Goal: Task Accomplishment & Management: Manage account settings

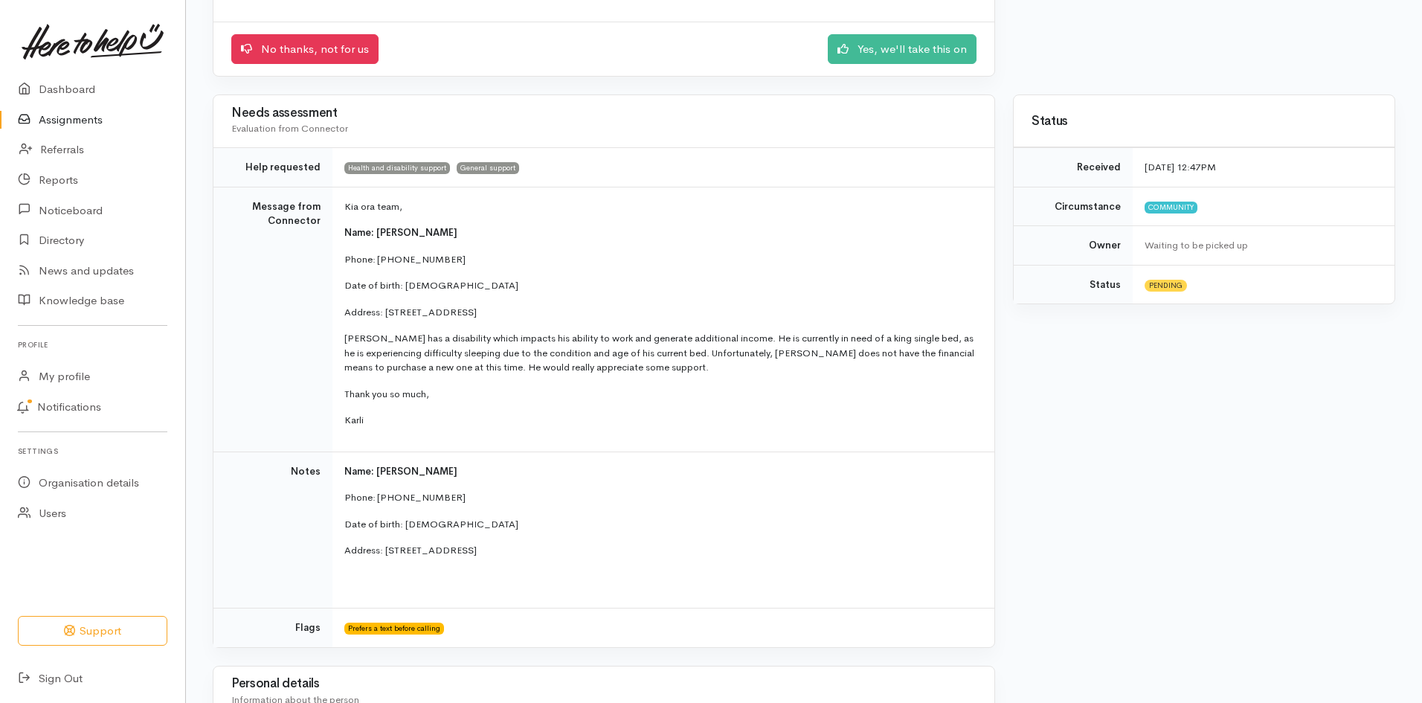
scroll to position [222, 0]
click at [857, 42] on link "Yes, we'll take this on" at bounding box center [902, 46] width 149 height 30
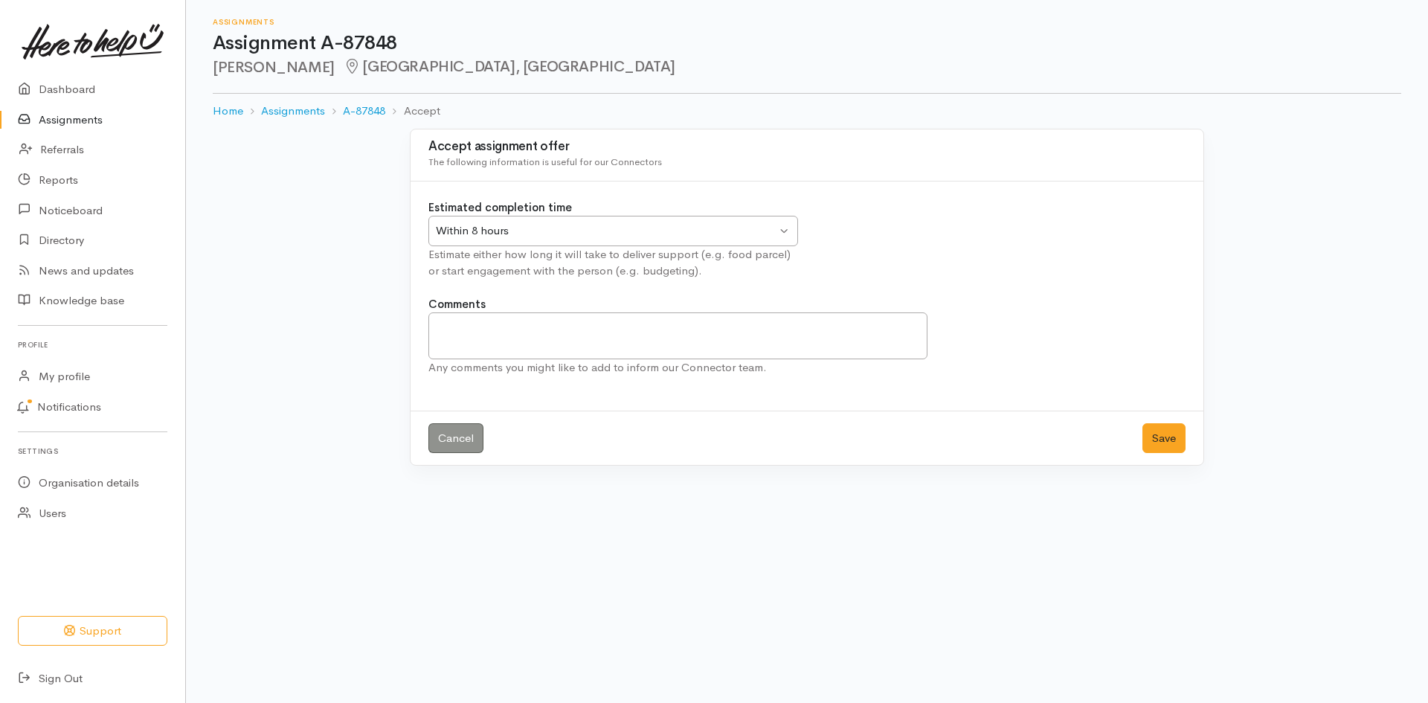
click at [782, 234] on div "Within 8 hours Within 8 hours" at bounding box center [613, 231] width 370 height 30
click at [1162, 442] on button "Save" at bounding box center [1163, 438] width 43 height 30
click at [1162, 432] on button "Save" at bounding box center [1163, 438] width 43 height 30
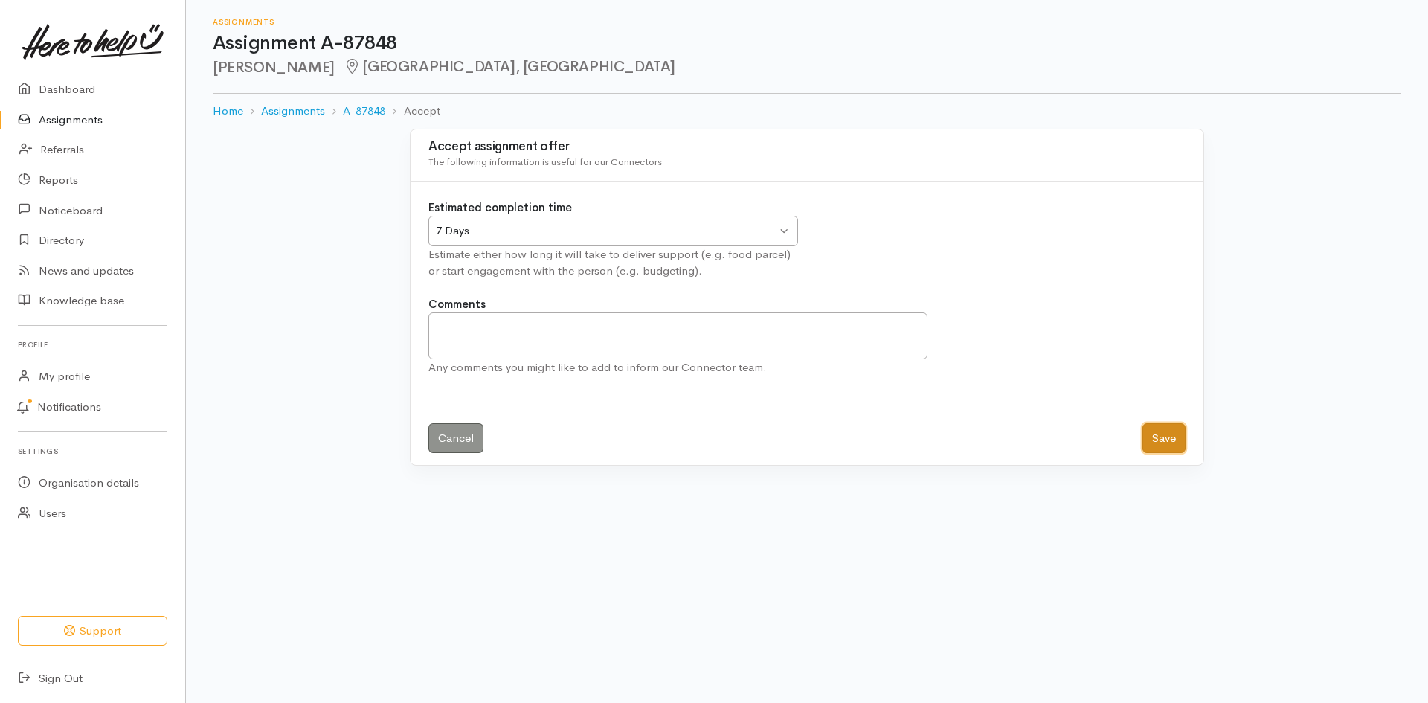
click at [1170, 442] on button "Save" at bounding box center [1163, 438] width 43 height 30
click at [95, 114] on link "Assignments" at bounding box center [92, 120] width 185 height 30
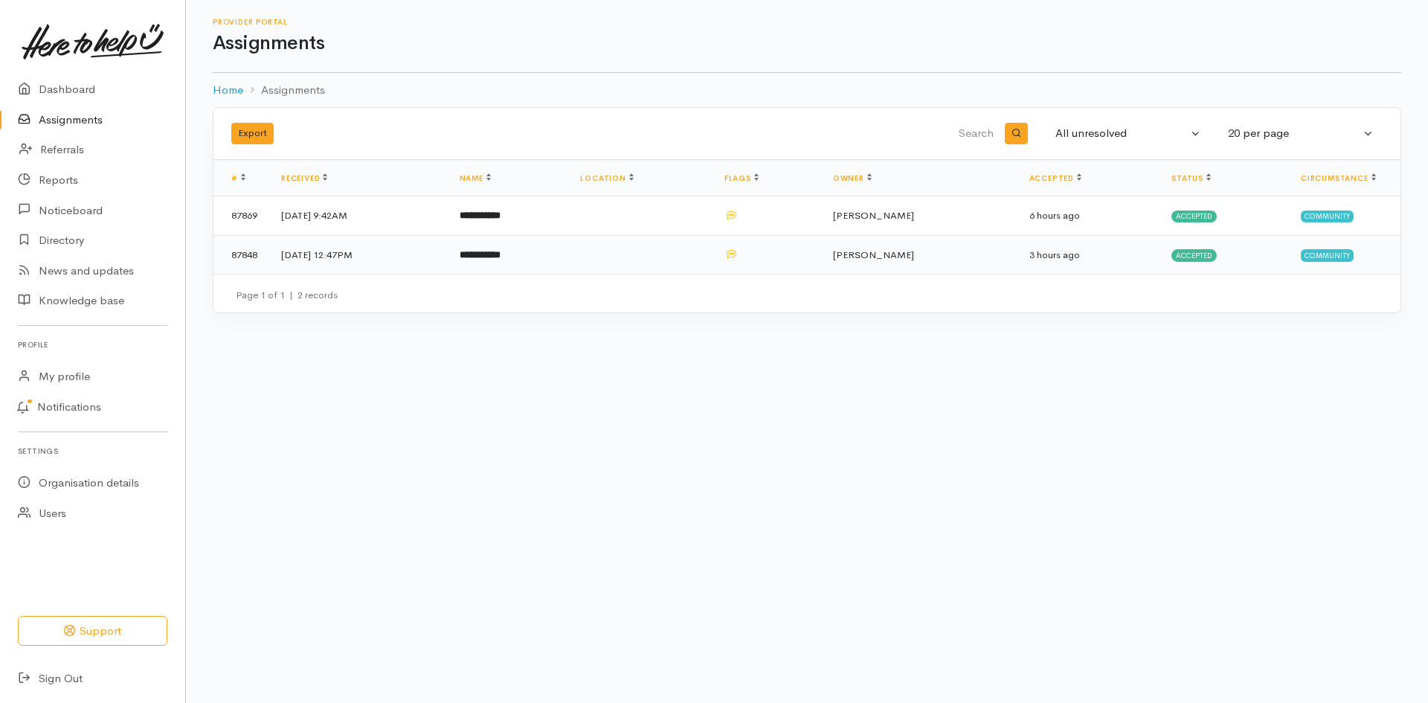
click at [501, 253] on td "**********" at bounding box center [508, 254] width 121 height 39
